Goal: Download file/media

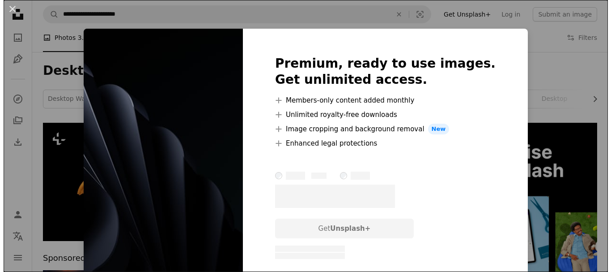
scroll to position [312, 0]
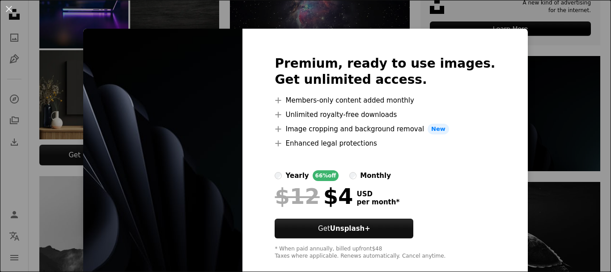
click at [558, 150] on div "An X shape Premium, ready to use images. Get unlimited access. A plus sign Memb…" at bounding box center [305, 136] width 611 height 272
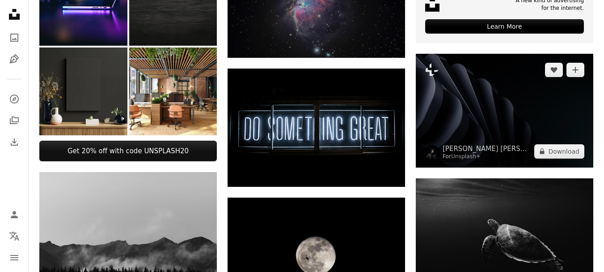
click at [484, 120] on img at bounding box center [505, 111] width 178 height 114
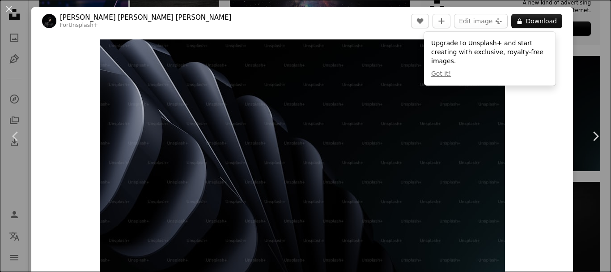
click at [591, 30] on div "An X shape Chevron left Chevron right [PERSON_NAME] [PERSON_NAME] [PERSON_NAME]…" at bounding box center [305, 136] width 611 height 272
